Goal: Navigation & Orientation: Find specific page/section

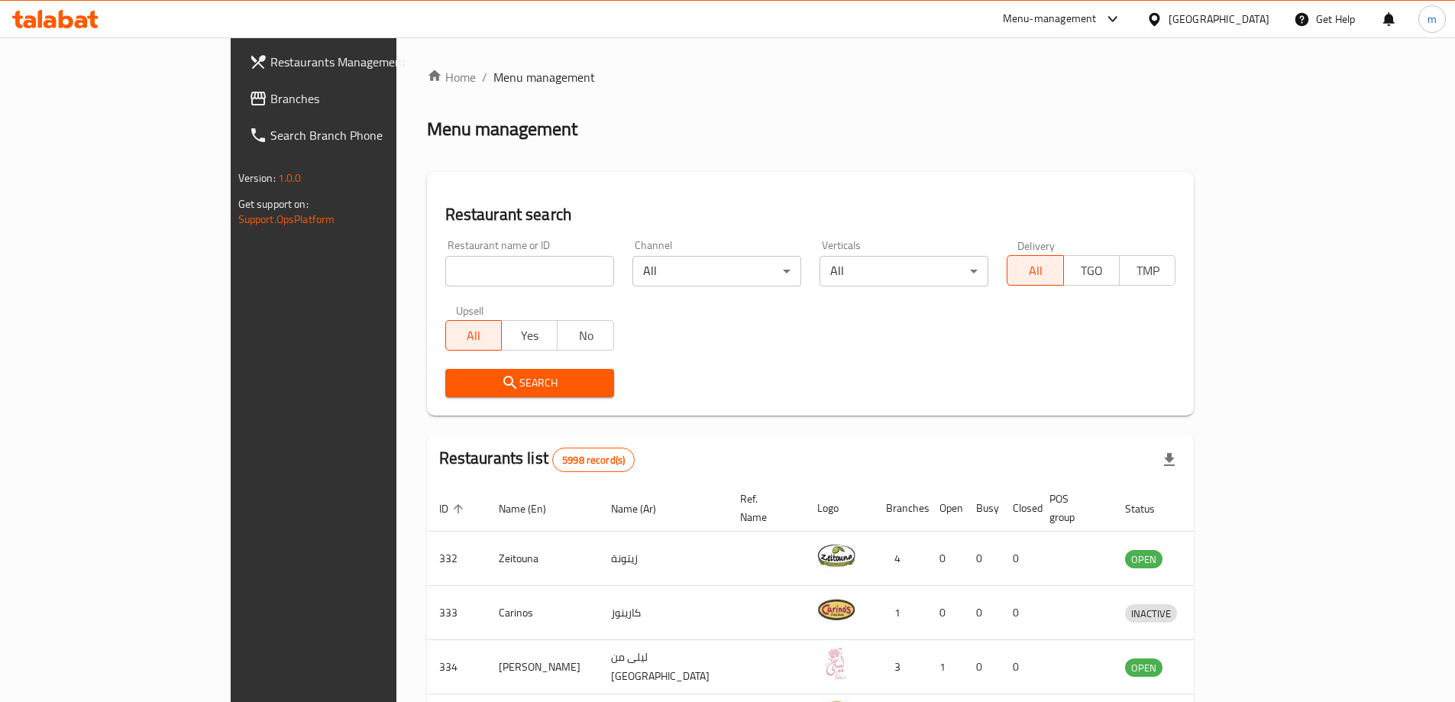
click at [1238, 26] on div "Bahrain" at bounding box center [1219, 19] width 101 height 17
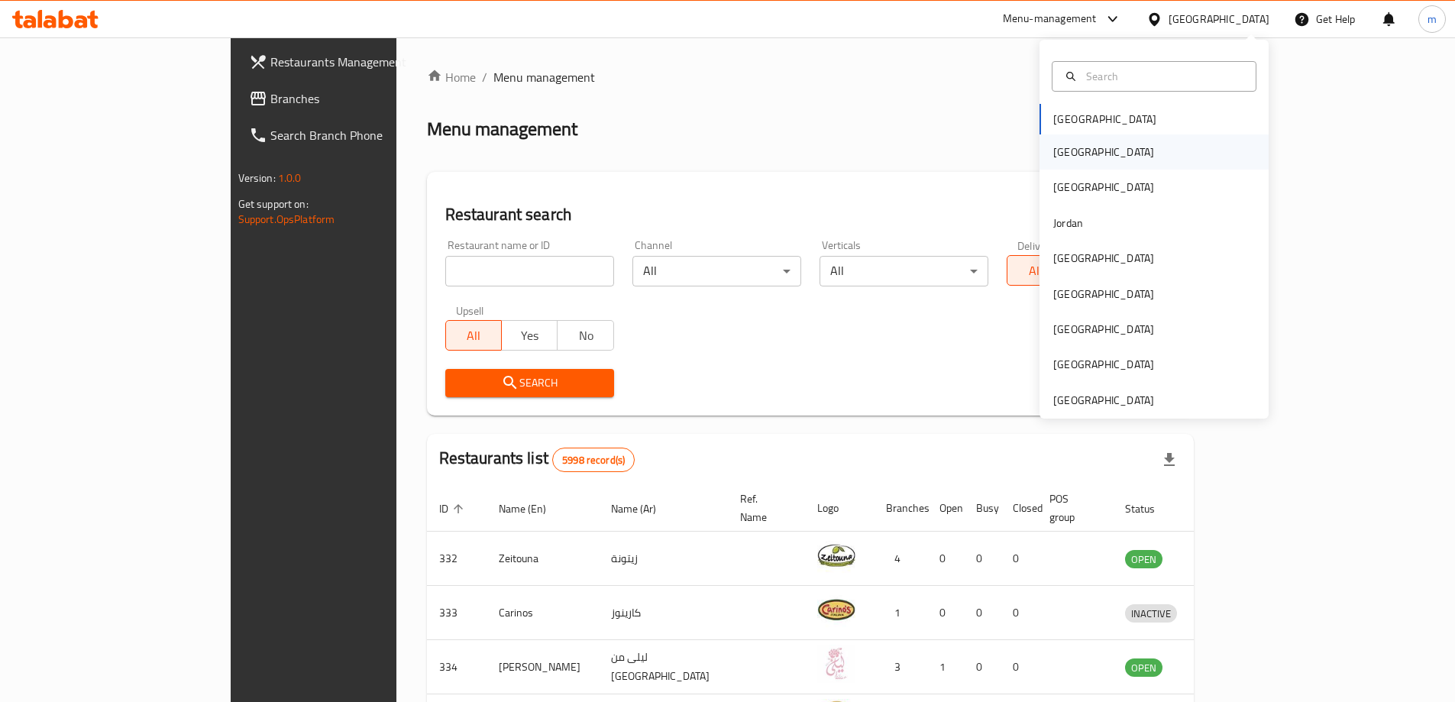
click at [1098, 158] on div "[GEOGRAPHIC_DATA]" at bounding box center [1154, 151] width 229 height 35
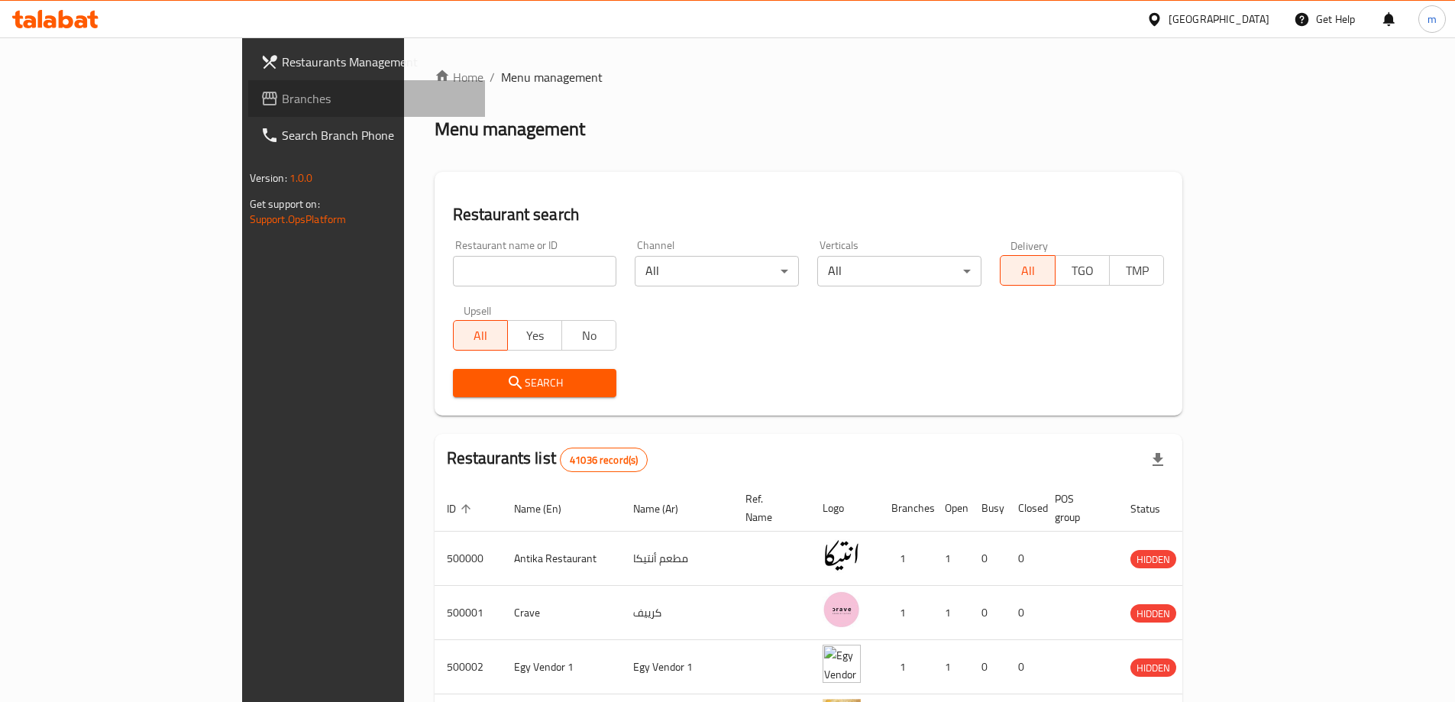
click at [248, 86] on link "Branches" at bounding box center [366, 98] width 237 height 37
click at [282, 101] on span "Branches" at bounding box center [377, 98] width 191 height 18
